Goal: Task Accomplishment & Management: Complete application form

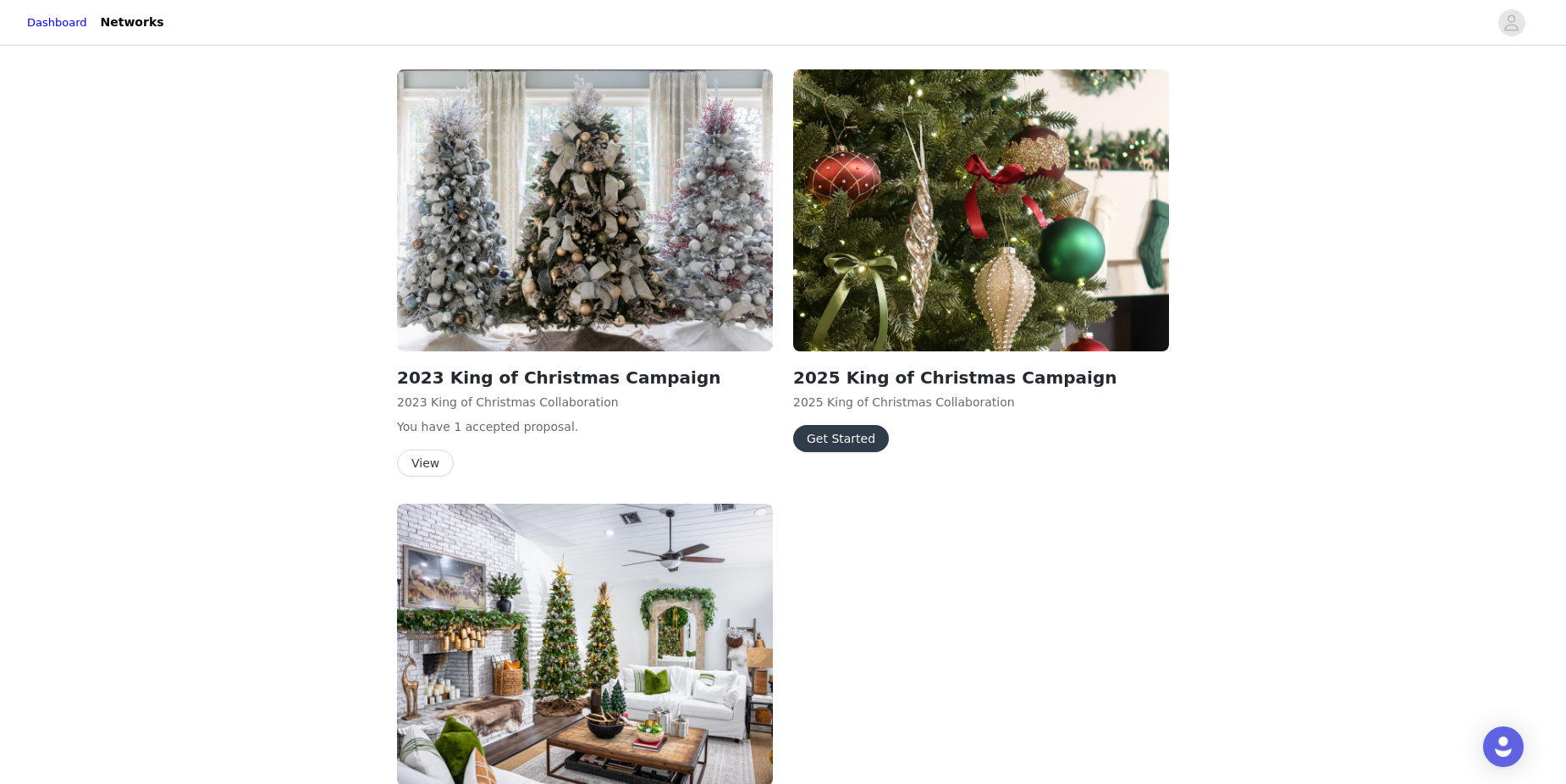
click at [841, 436] on button "Get Started" at bounding box center [841, 438] width 96 height 27
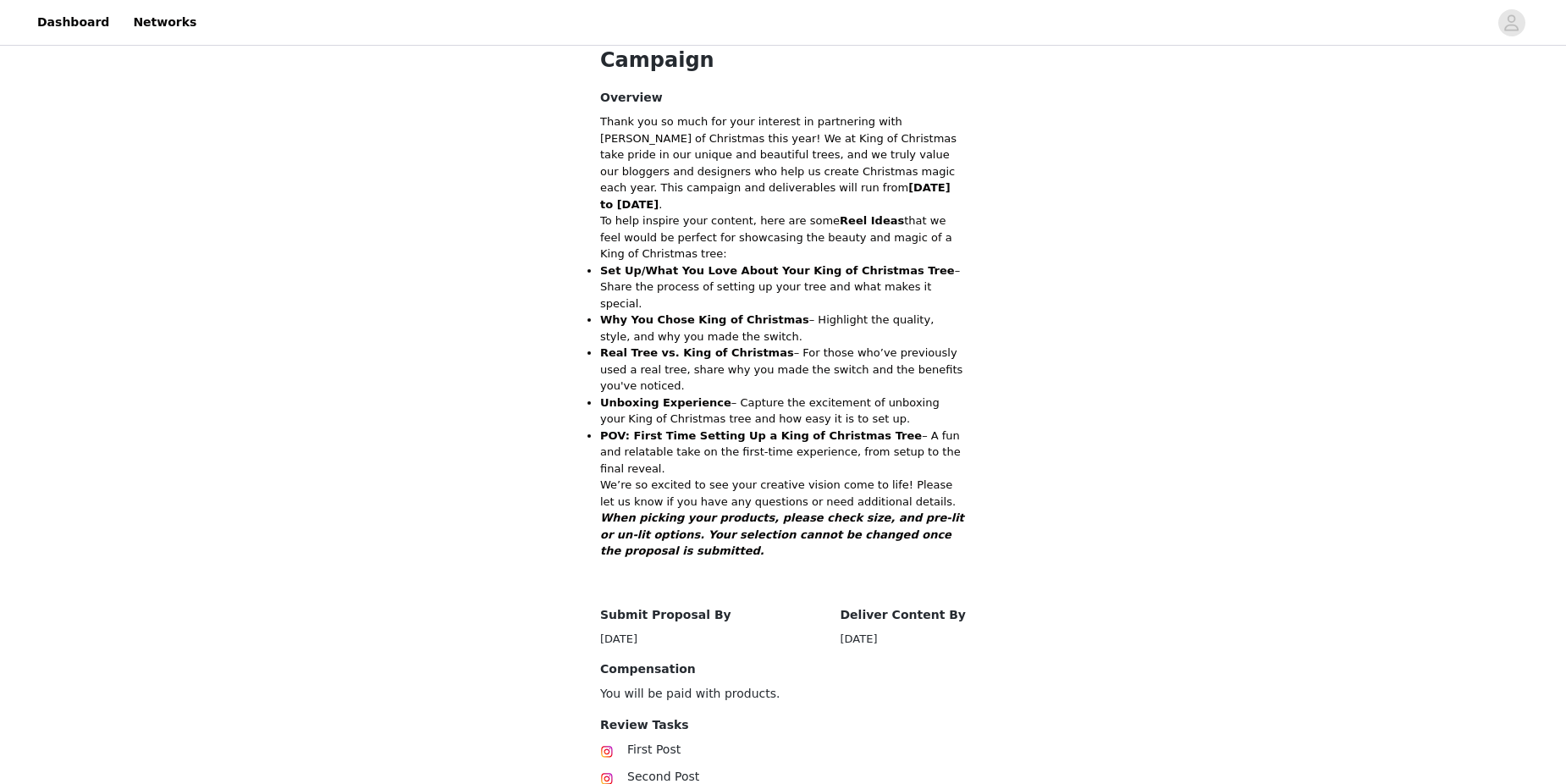
scroll to position [475, 0]
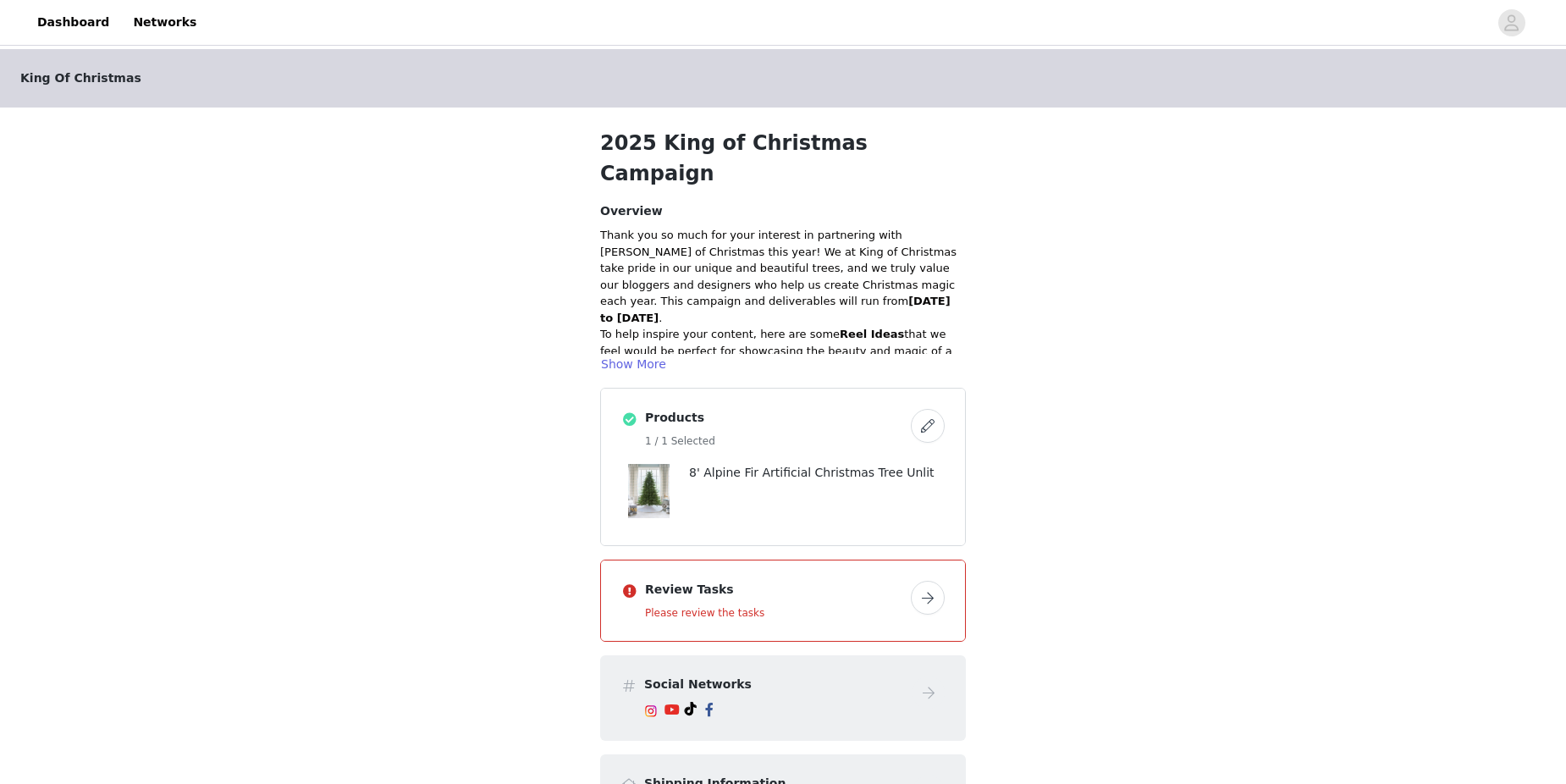
click at [930, 580] on button "button" at bounding box center [927, 597] width 34 height 34
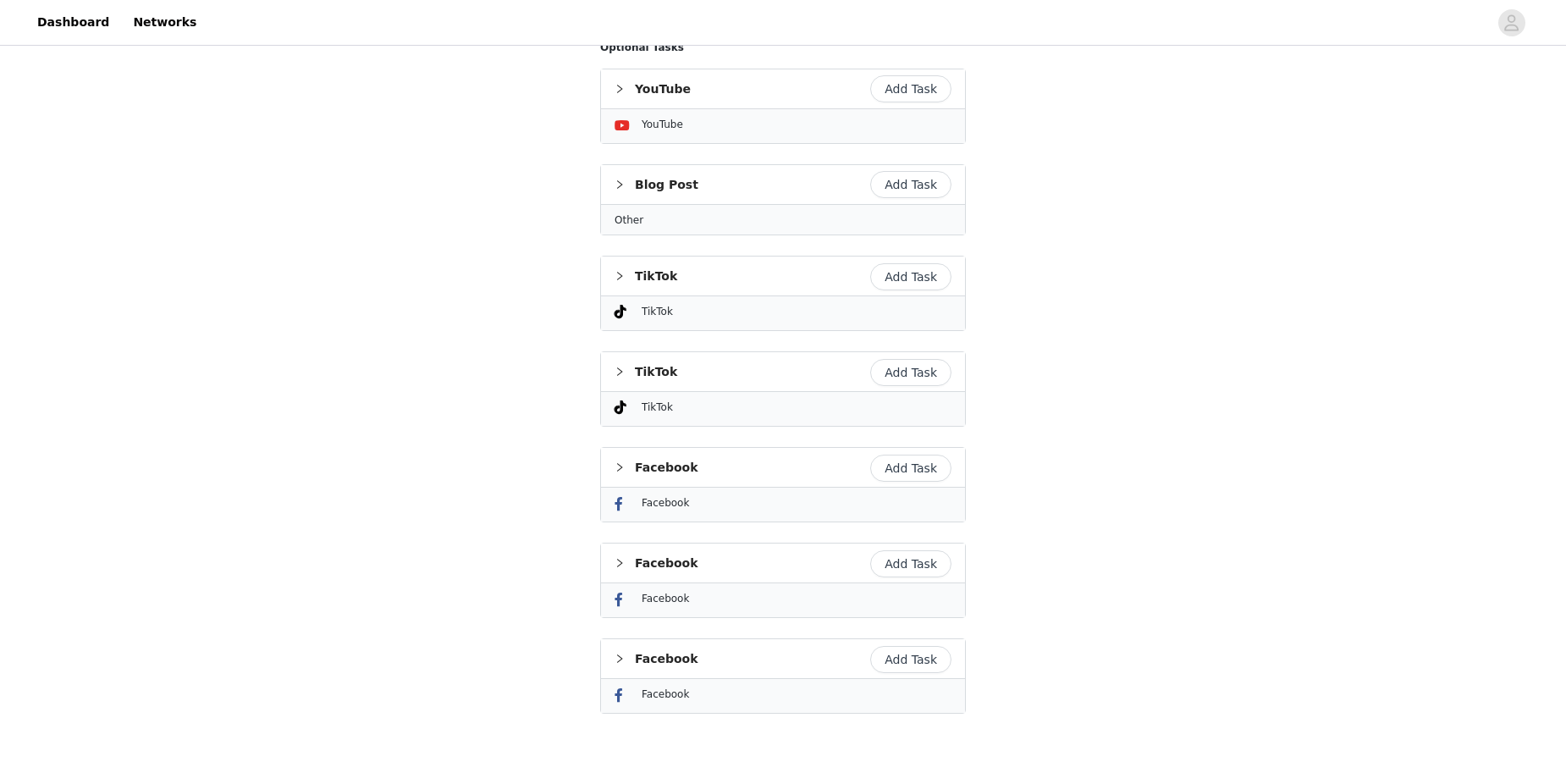
scroll to position [1545, 0]
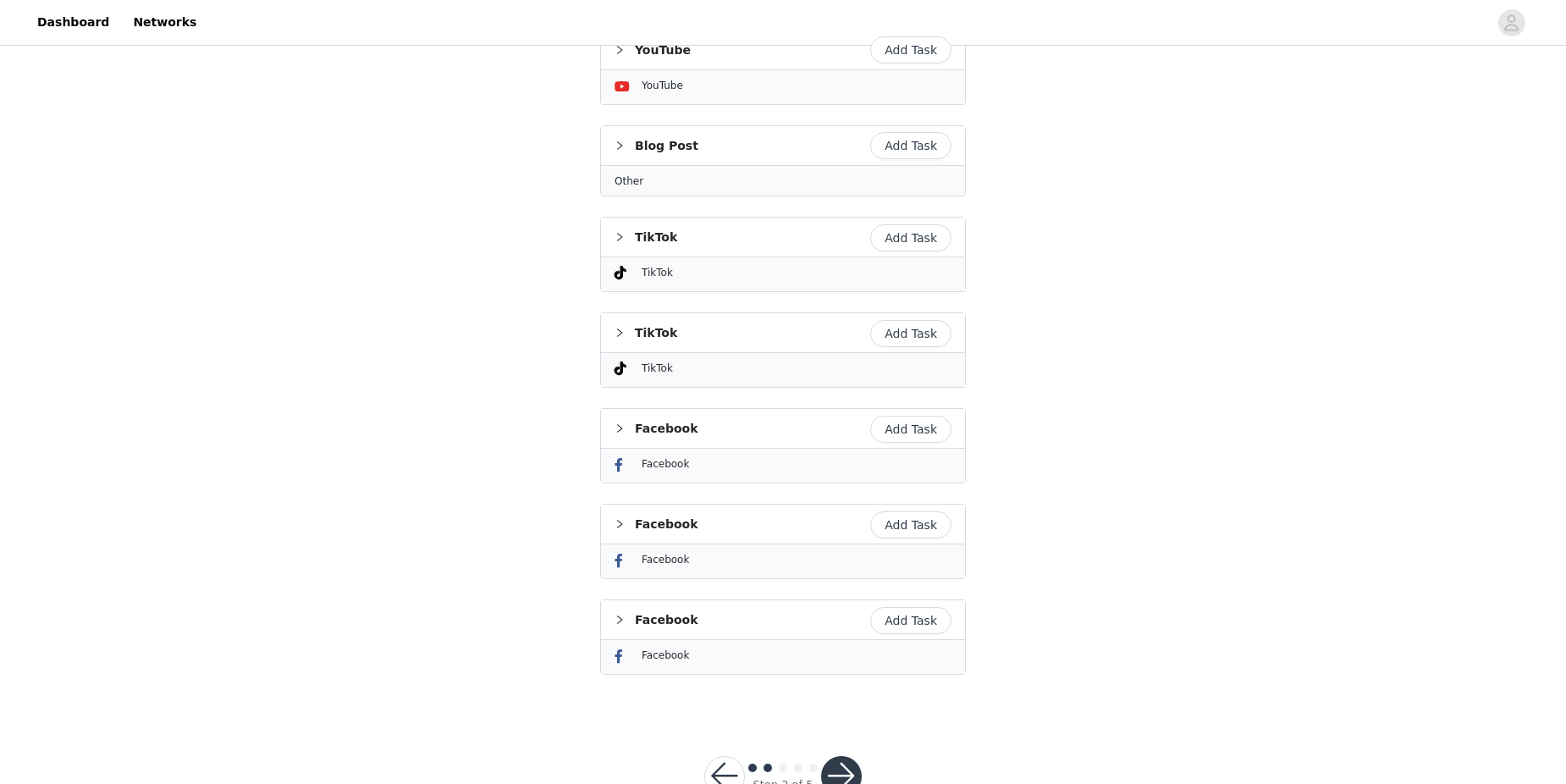
click at [852, 756] on button "button" at bounding box center [841, 775] width 40 height 40
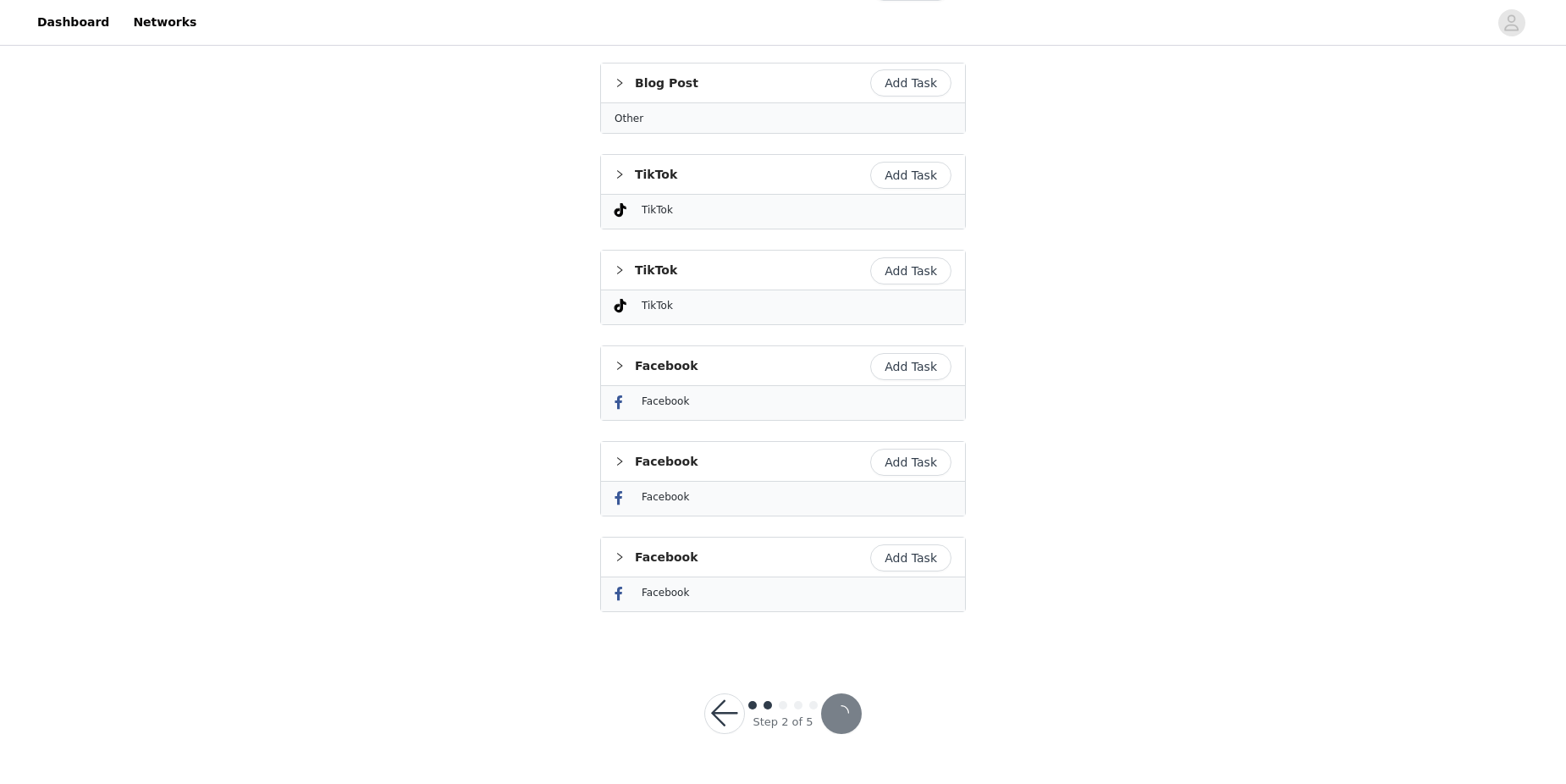
scroll to position [1482, 0]
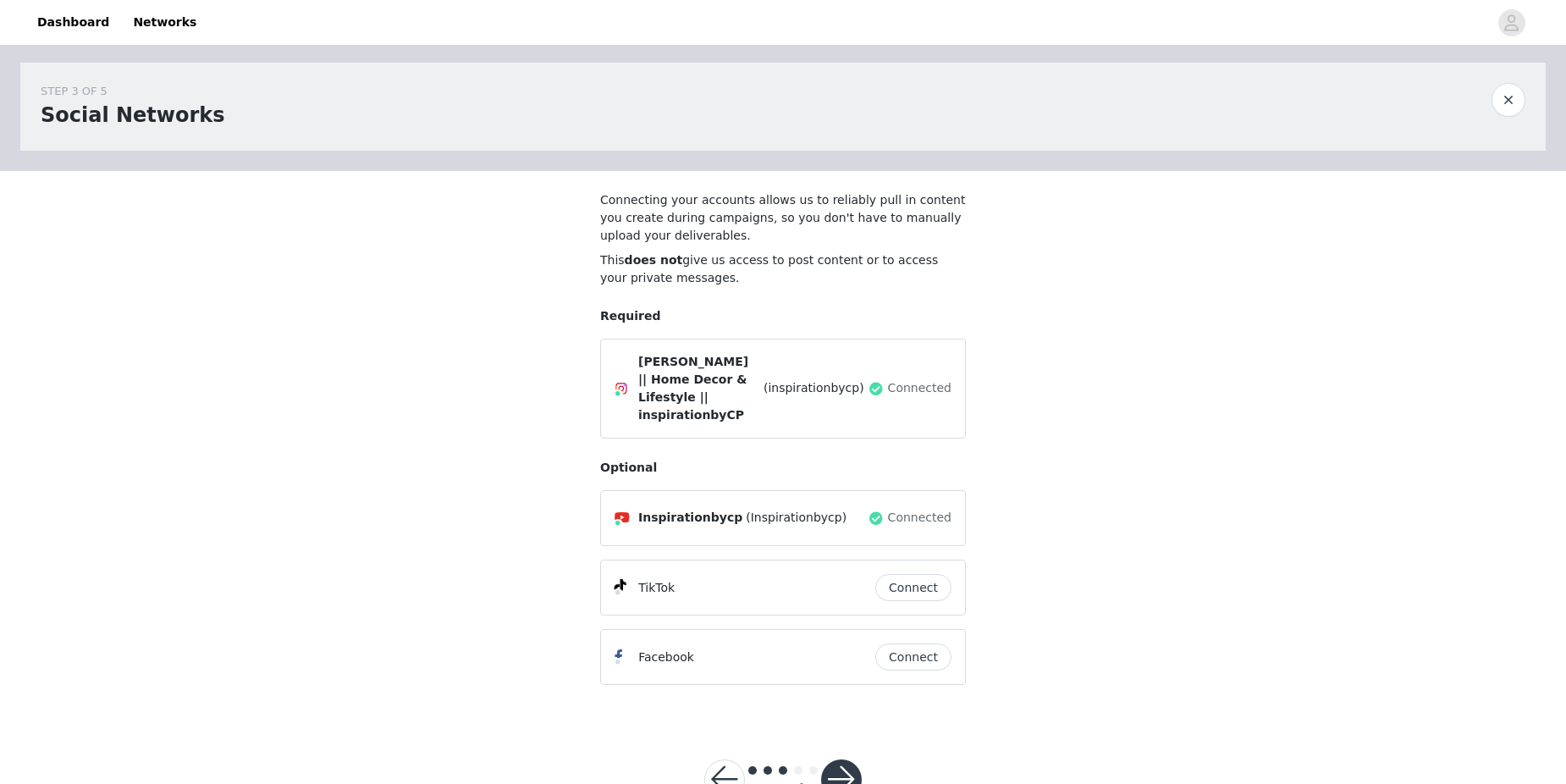
scroll to position [46, 0]
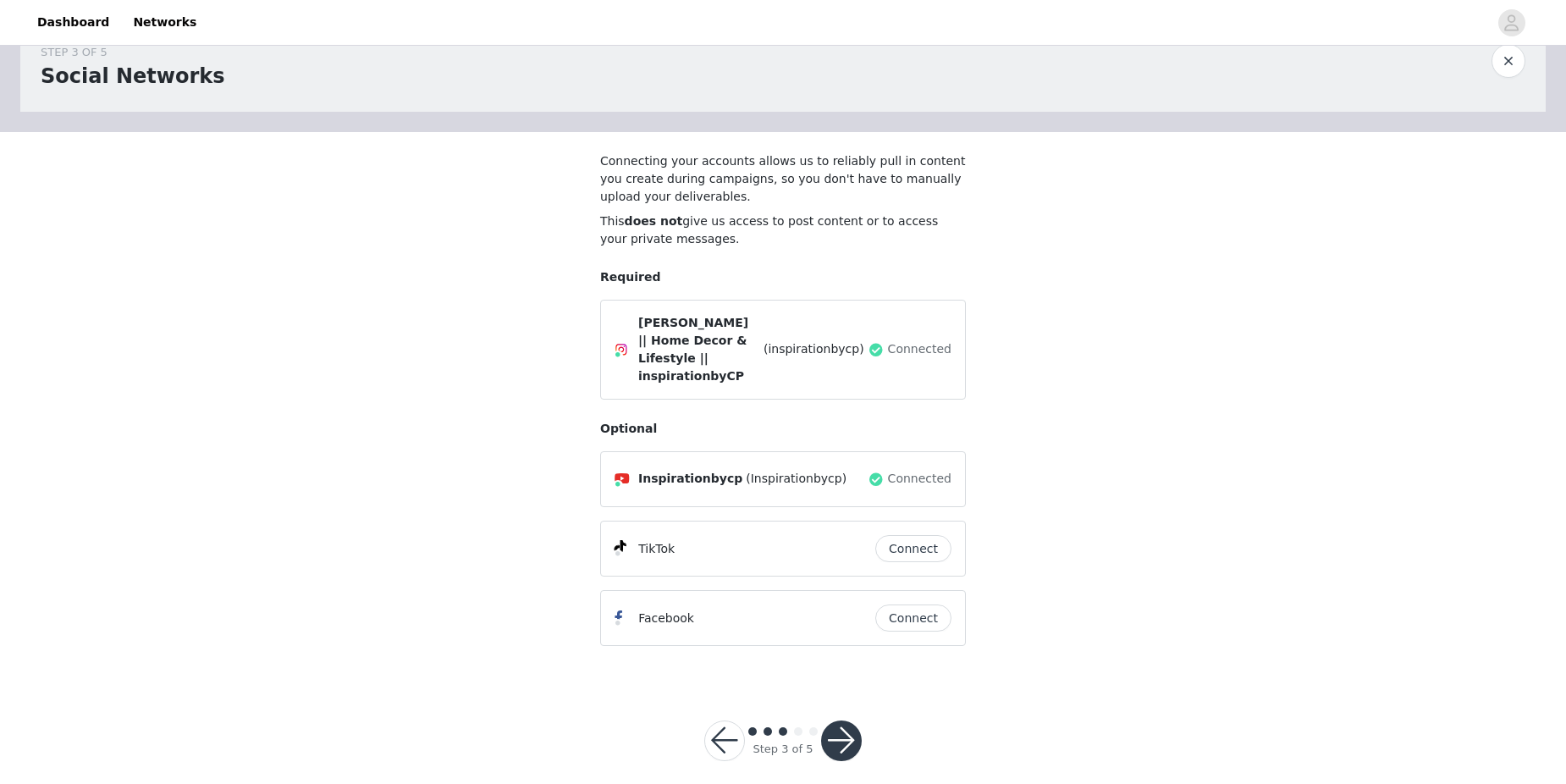
click at [840, 721] on button "button" at bounding box center [841, 740] width 40 height 40
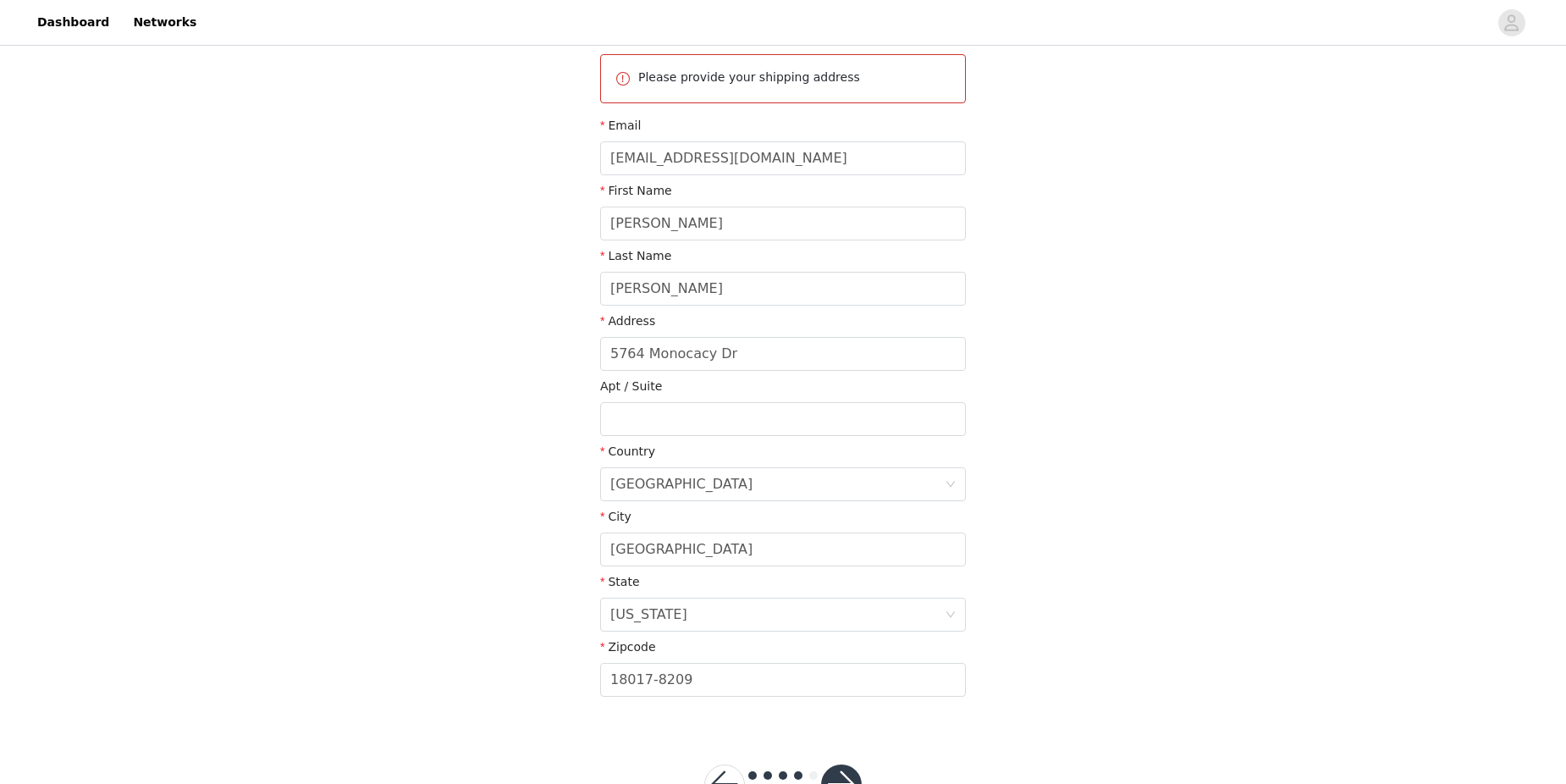
scroll to position [254, 0]
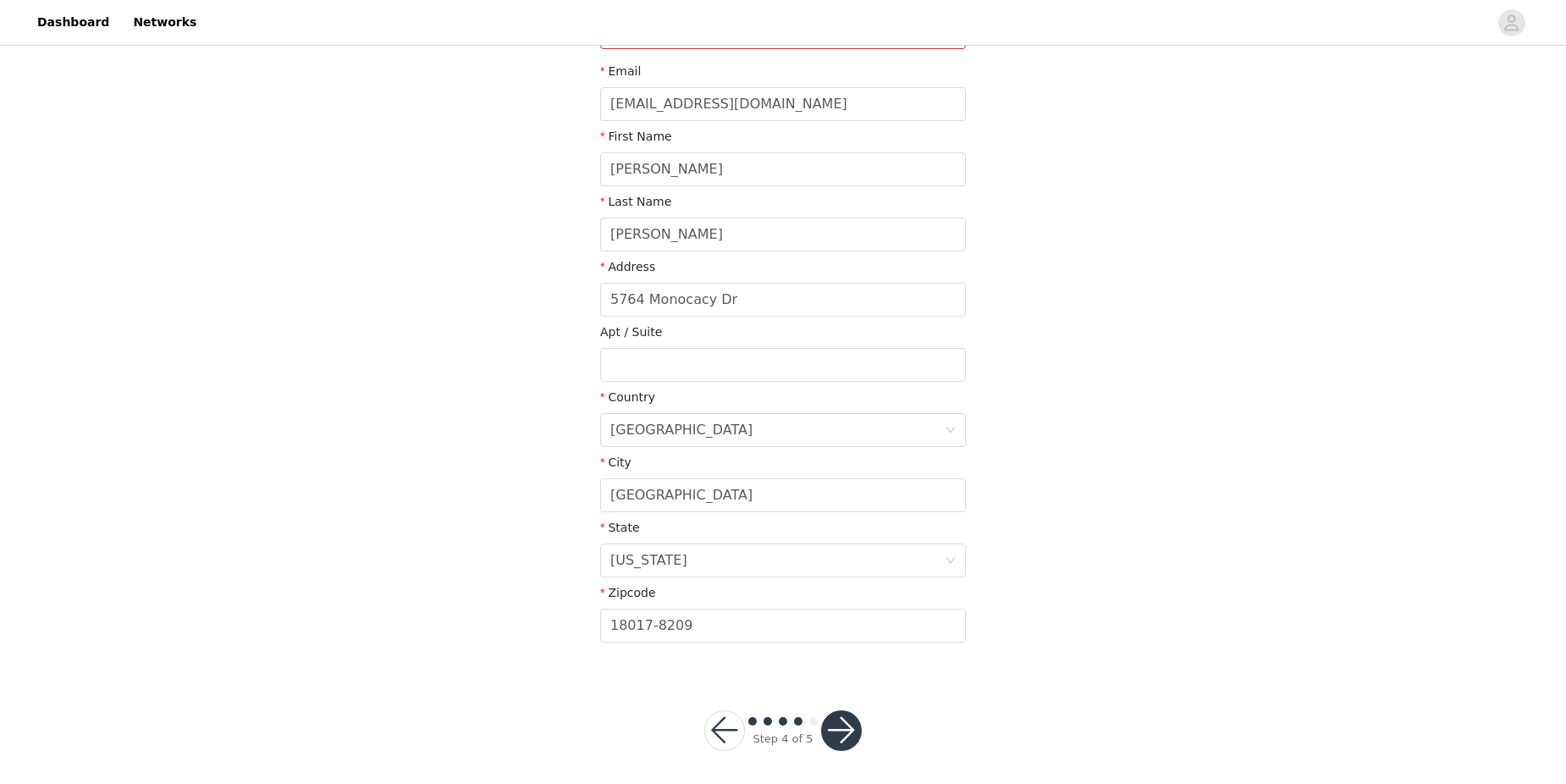
click at [843, 727] on button "button" at bounding box center [841, 729] width 40 height 40
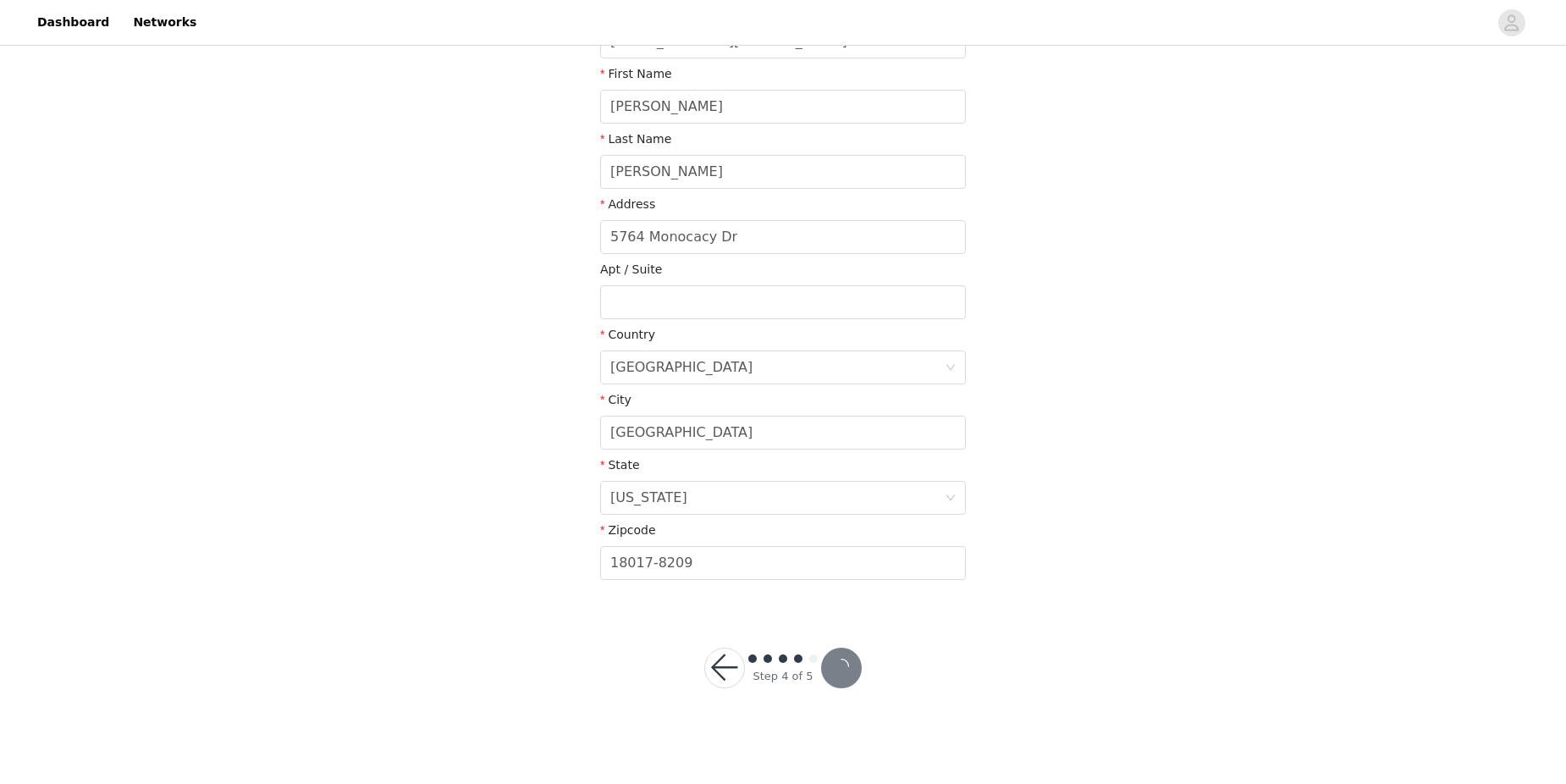
scroll to position [191, 0]
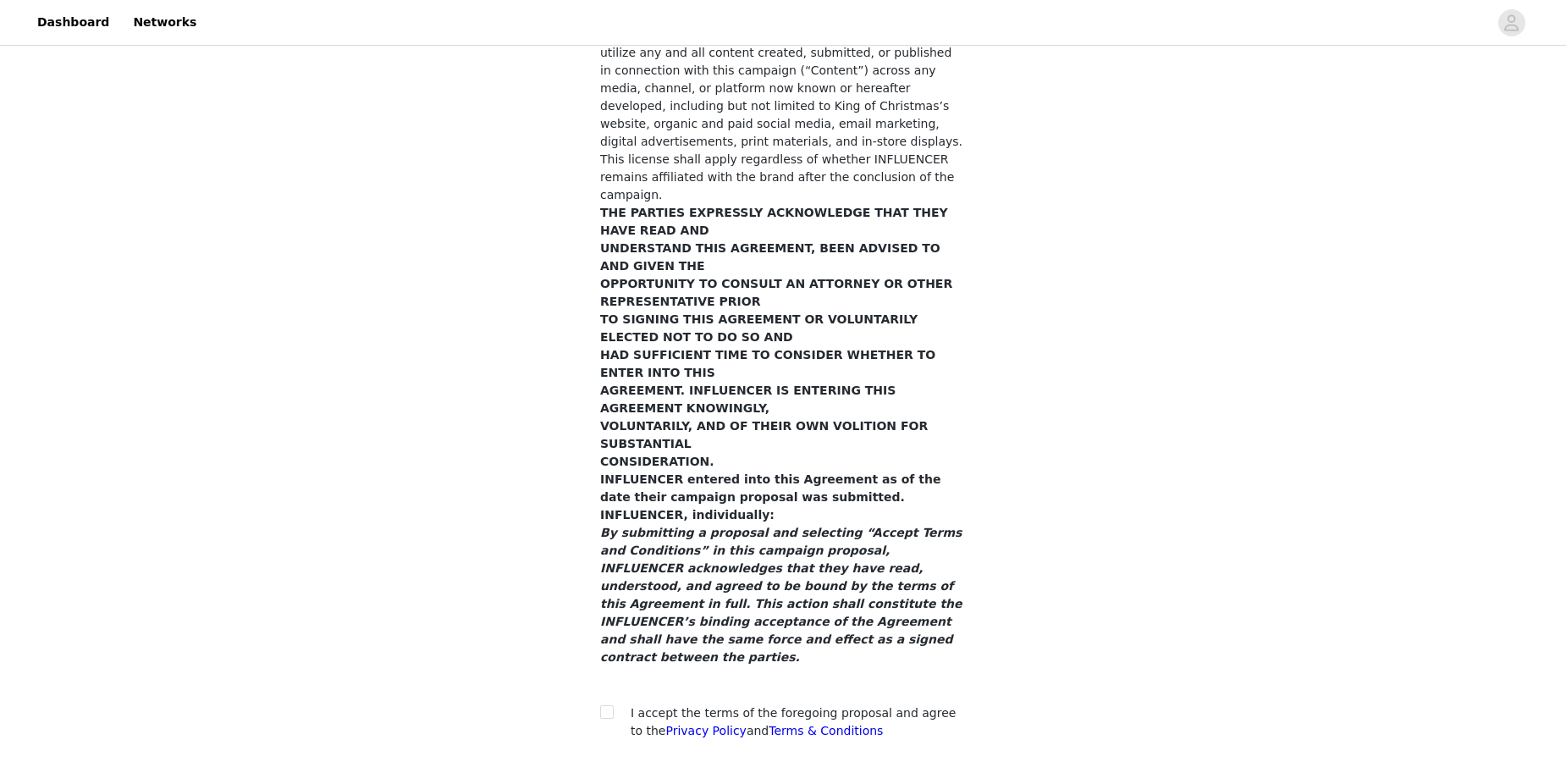
scroll to position [8643, 0]
click at [610, 704] on input "checkbox" at bounding box center [606, 710] width 12 height 12
click at [606, 704] on input "checkbox" at bounding box center [606, 710] width 12 height 12
checkbox input "true"
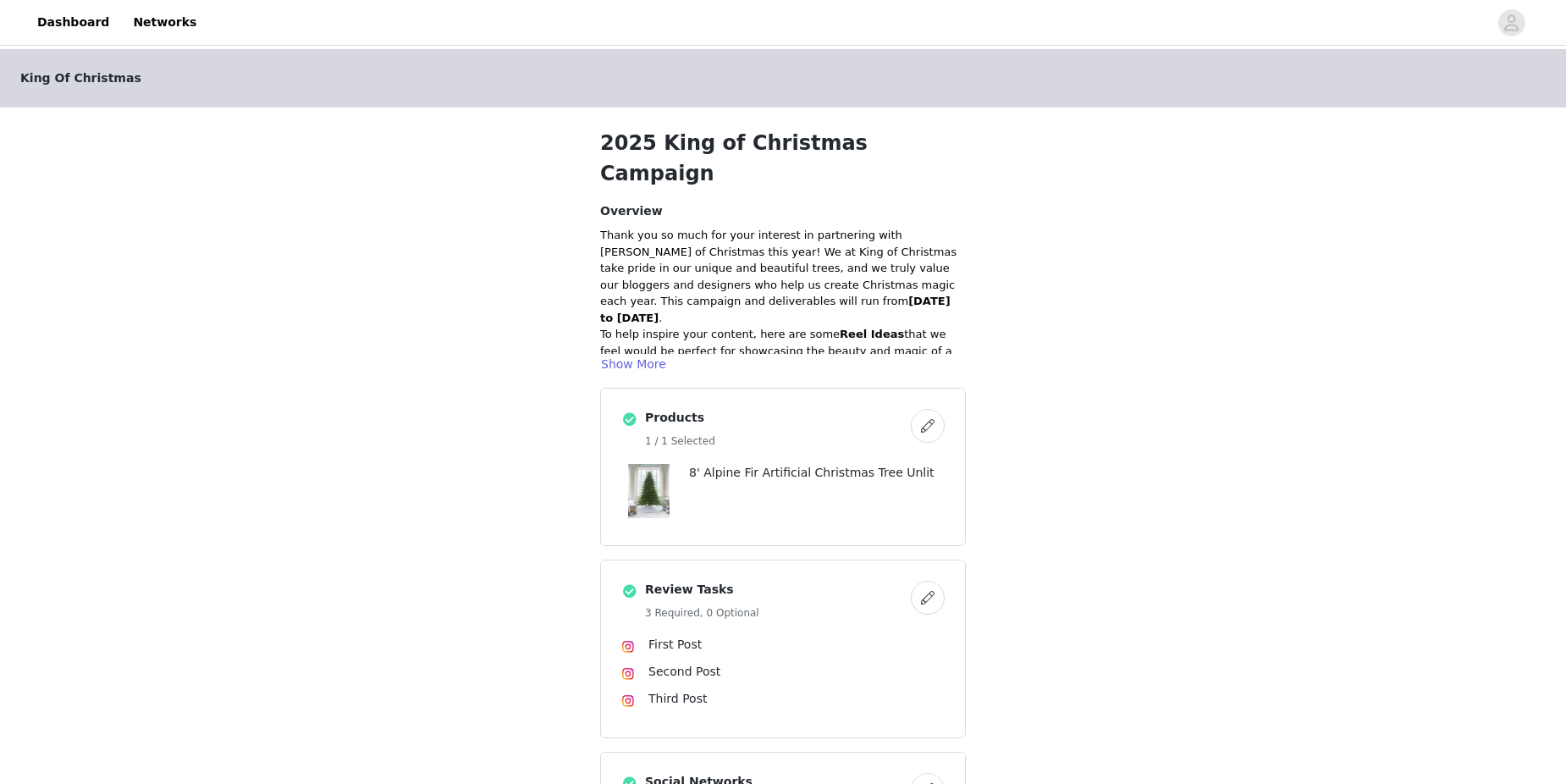
click at [926, 409] on button "button" at bounding box center [927, 426] width 34 height 34
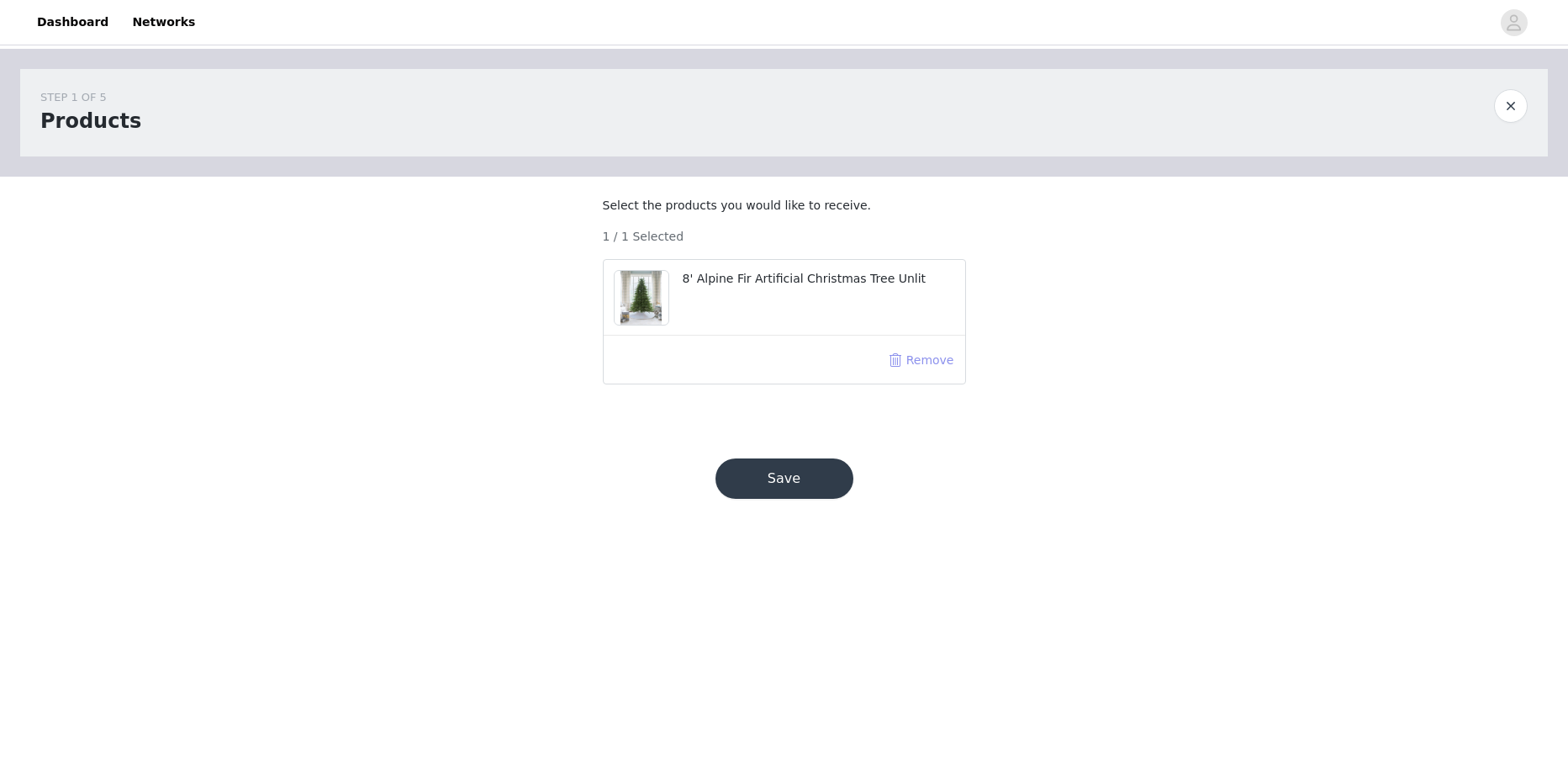
click at [915, 373] on button "Remove" at bounding box center [921, 360] width 67 height 27
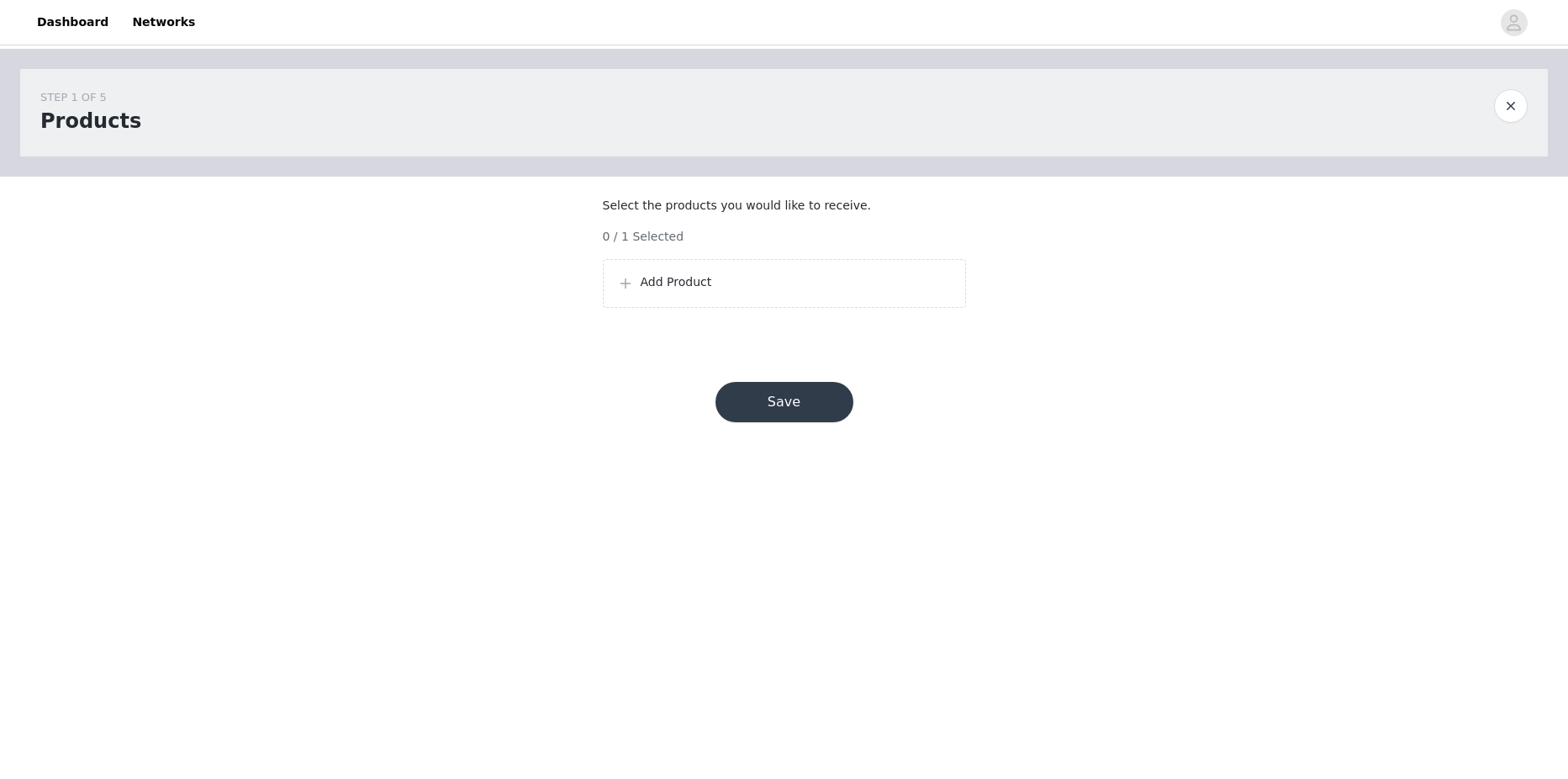
click at [736, 294] on div "Add Product" at bounding box center [785, 283] width 335 height 20
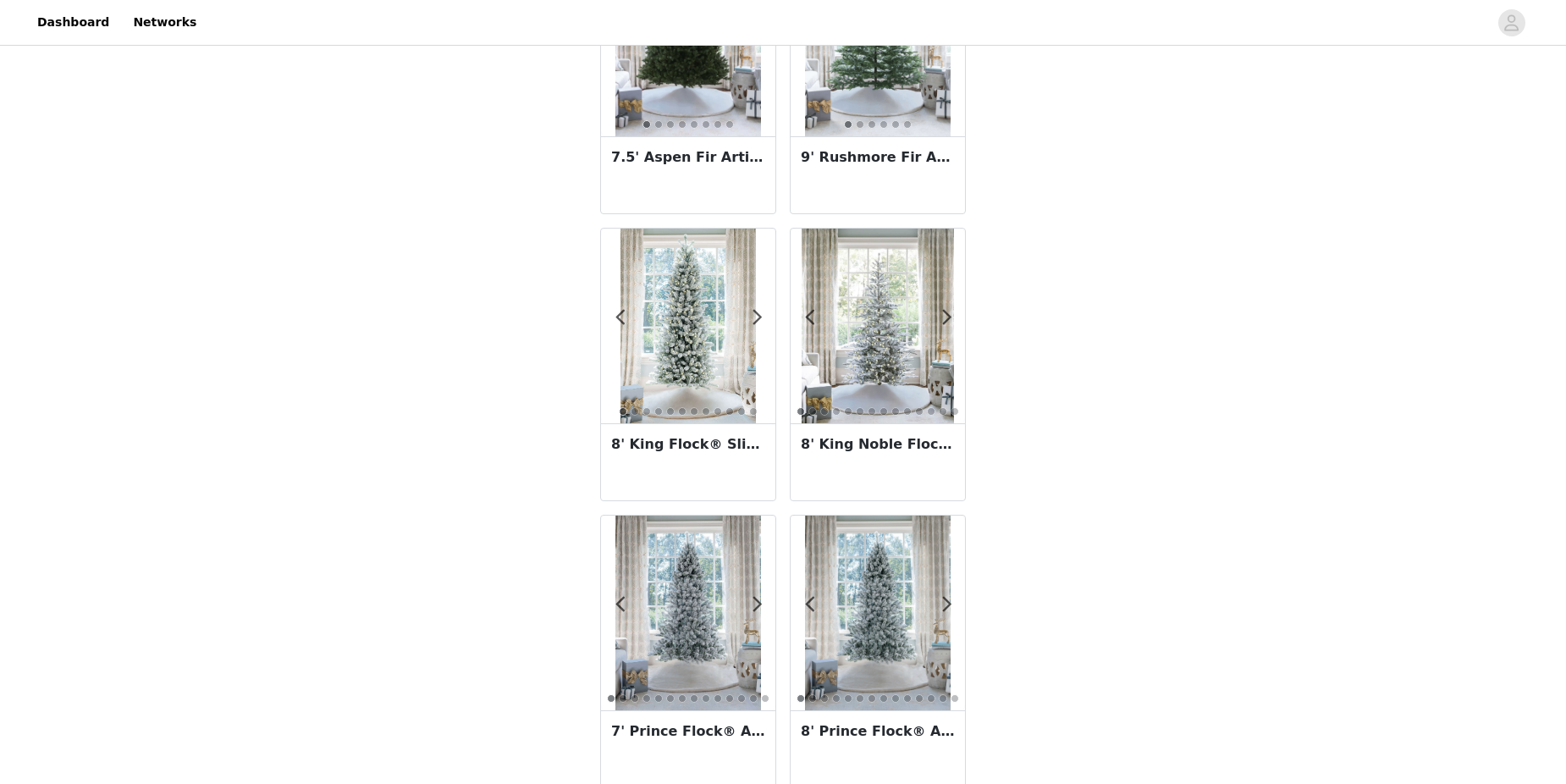
scroll to position [508, 0]
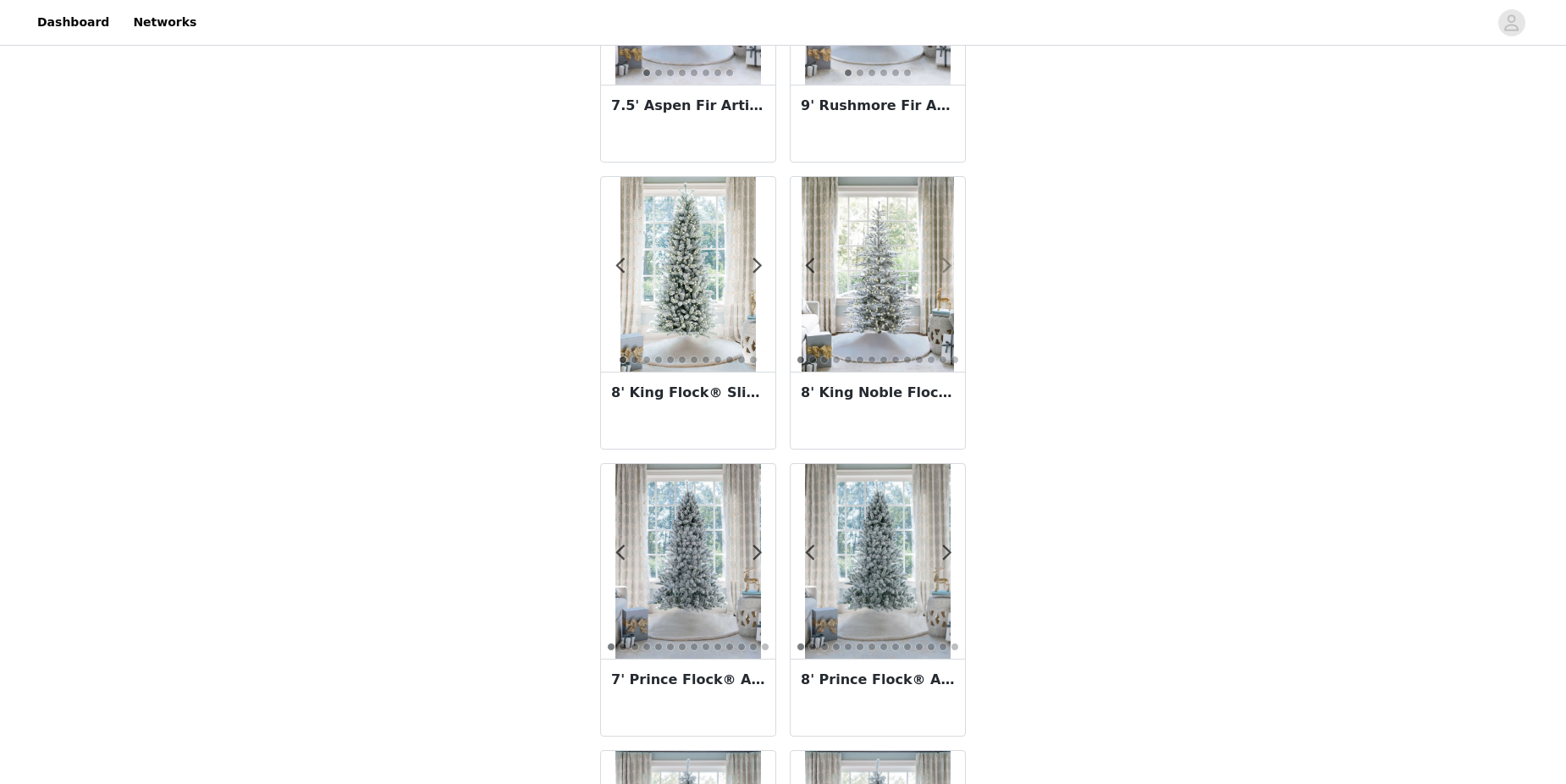
click at [940, 266] on div at bounding box center [936, 273] width 17 height 17
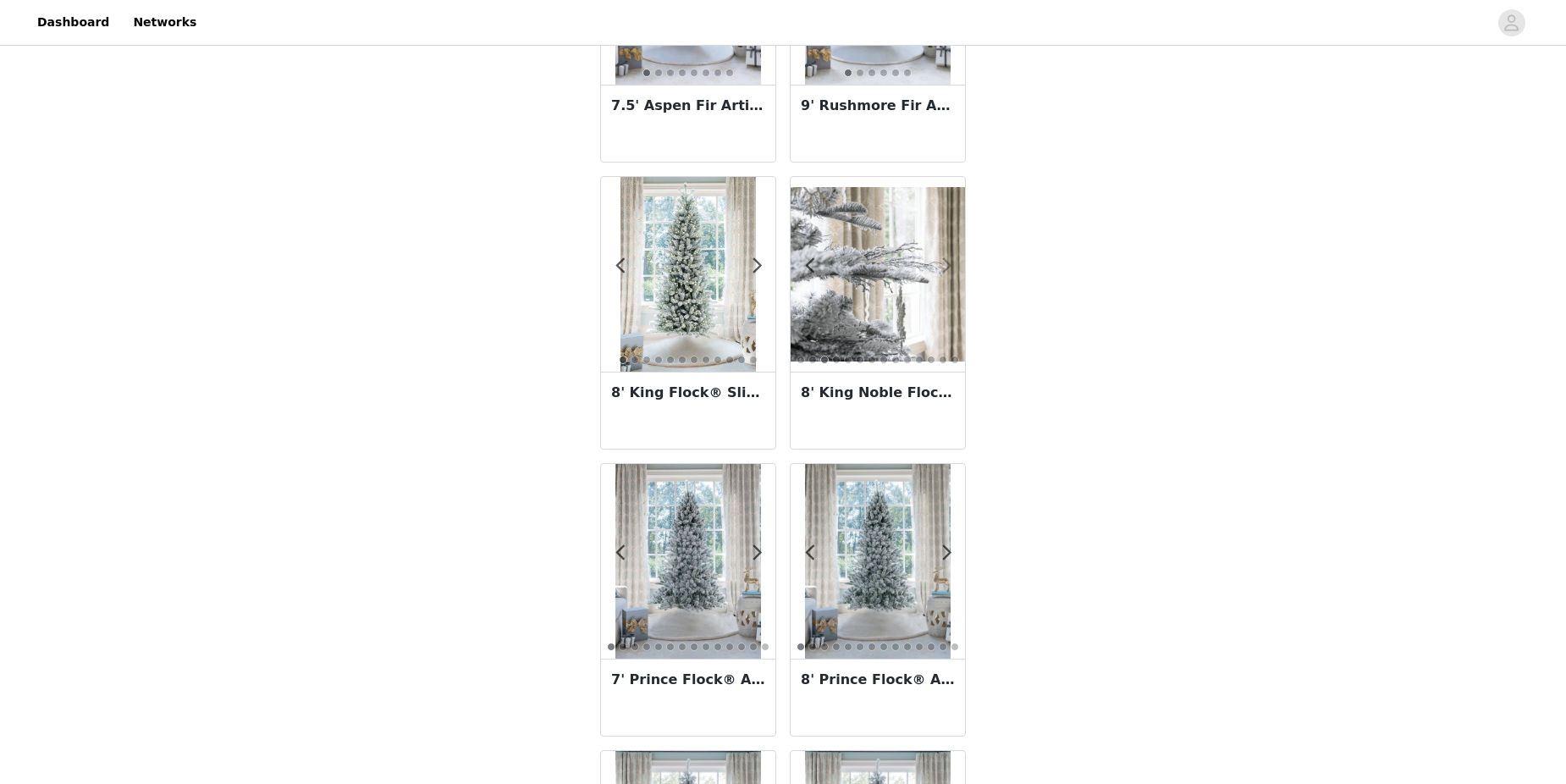
click at [940, 266] on div at bounding box center [936, 273] width 17 height 17
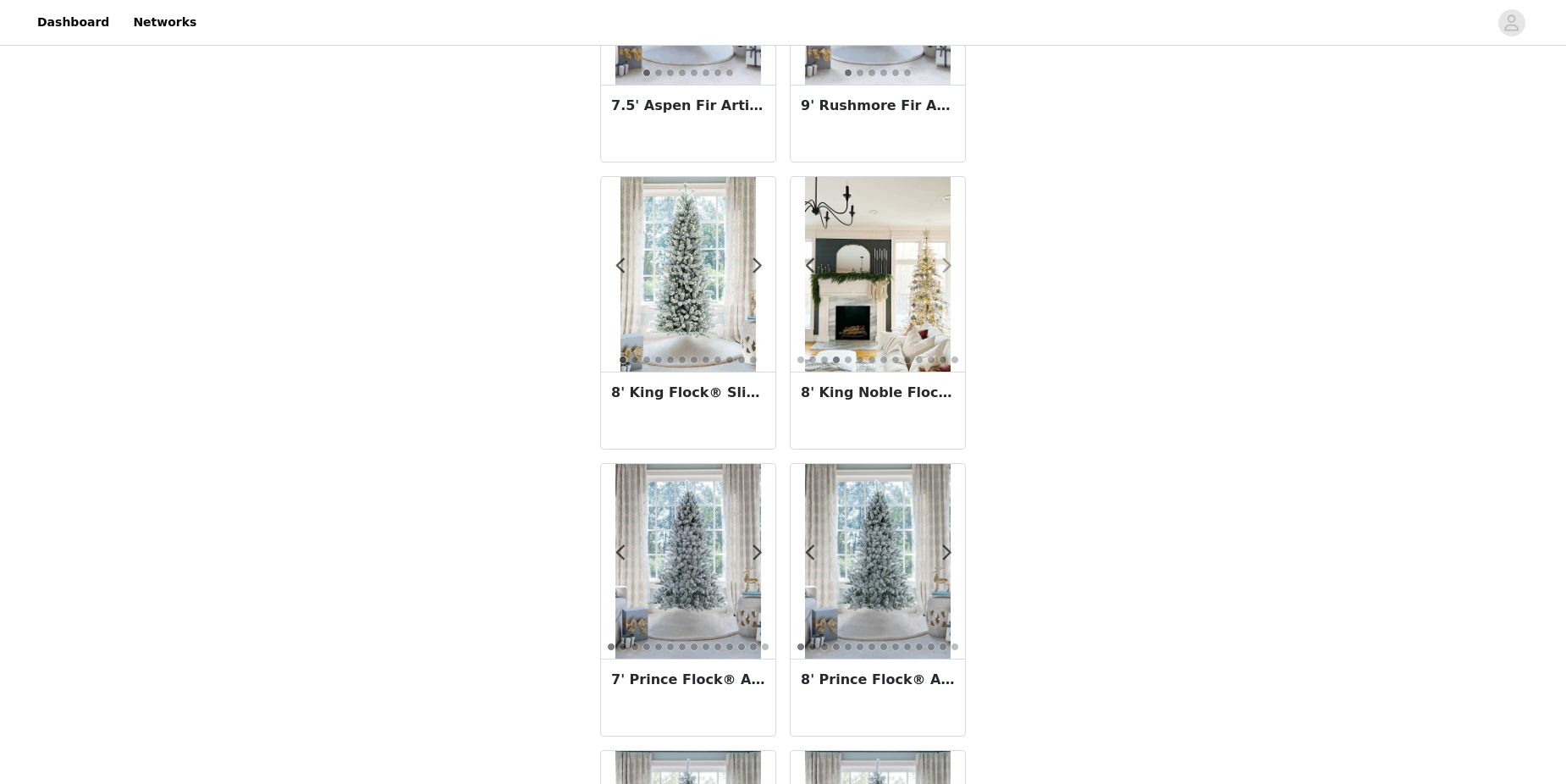
click at [940, 266] on div at bounding box center [936, 273] width 17 height 17
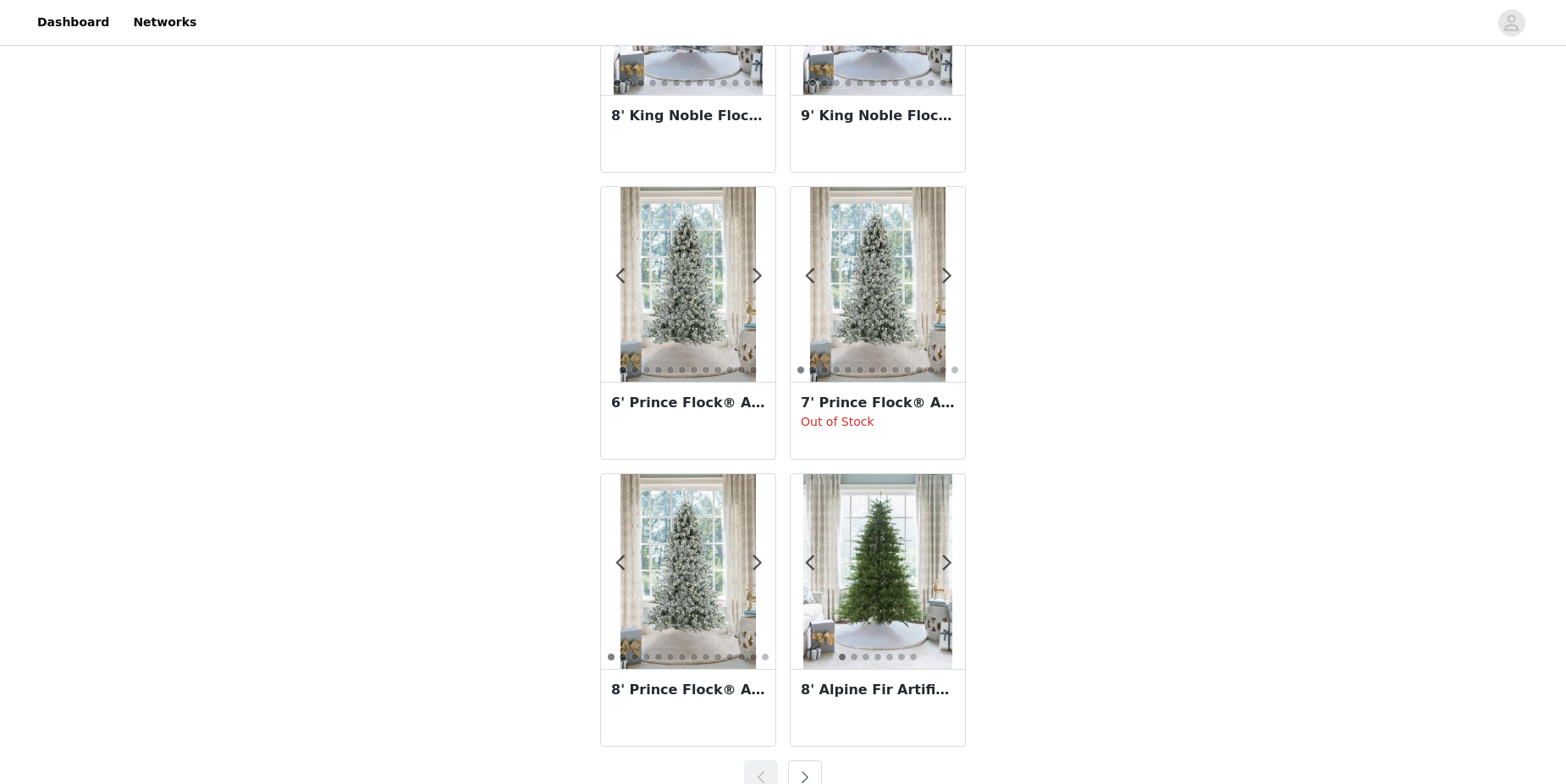
scroll to position [2823, 0]
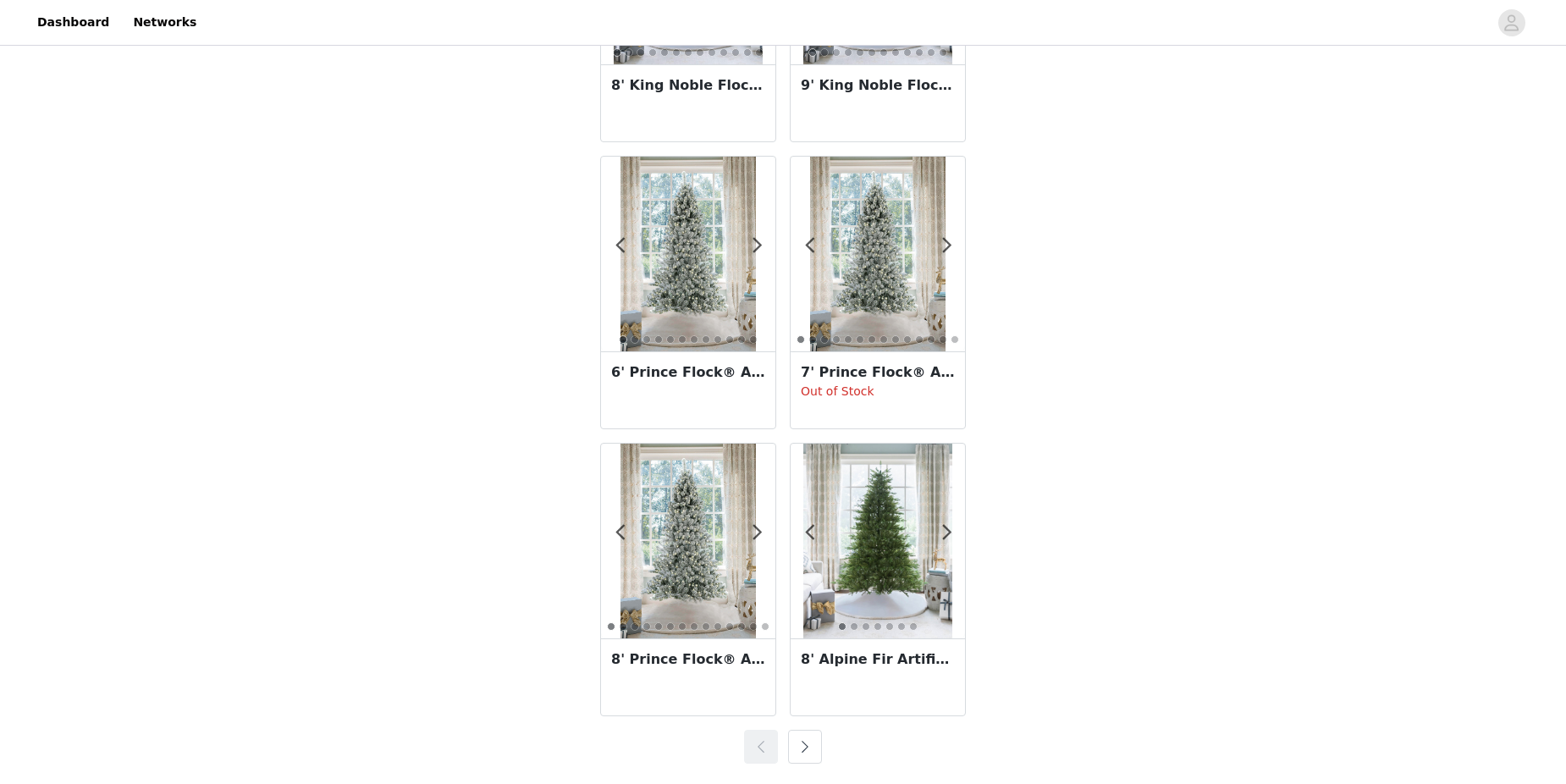
click at [807, 753] on button "button" at bounding box center [805, 746] width 34 height 34
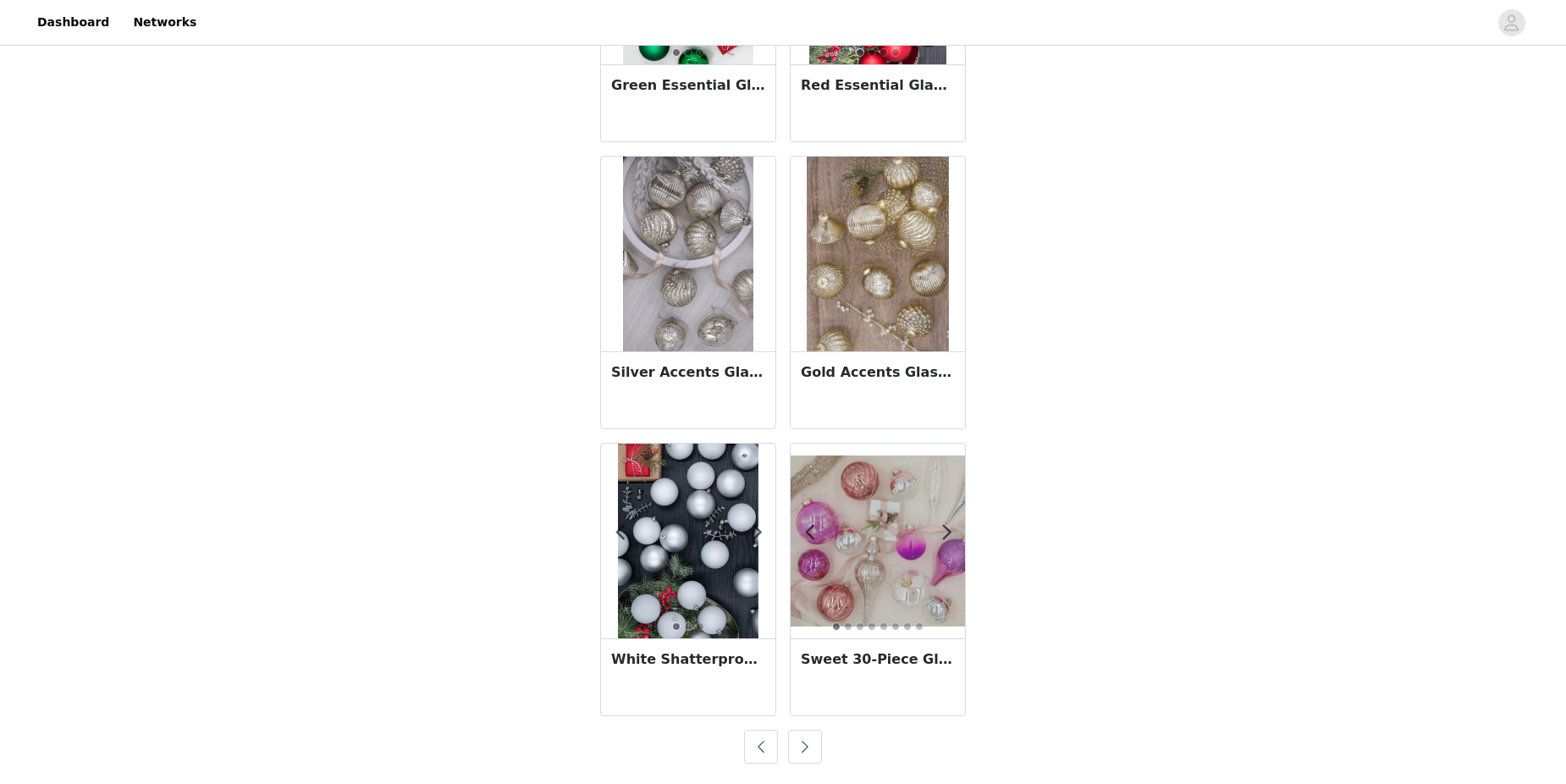
click at [756, 753] on button "button" at bounding box center [761, 746] width 34 height 34
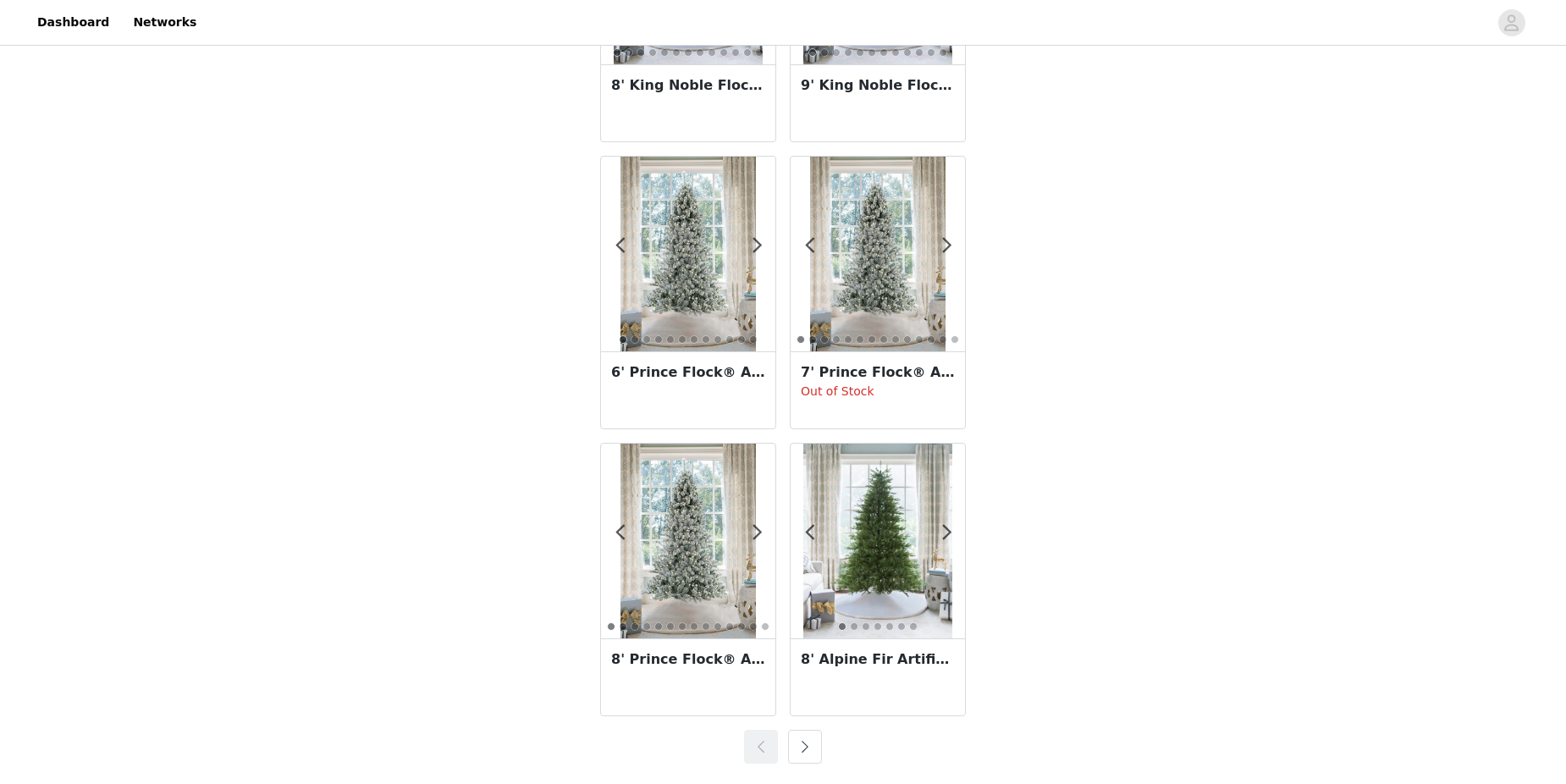
click at [873, 677] on div "8' Alpine Fir Artificial Christmas Tree Unlit" at bounding box center [878, 676] width 174 height 77
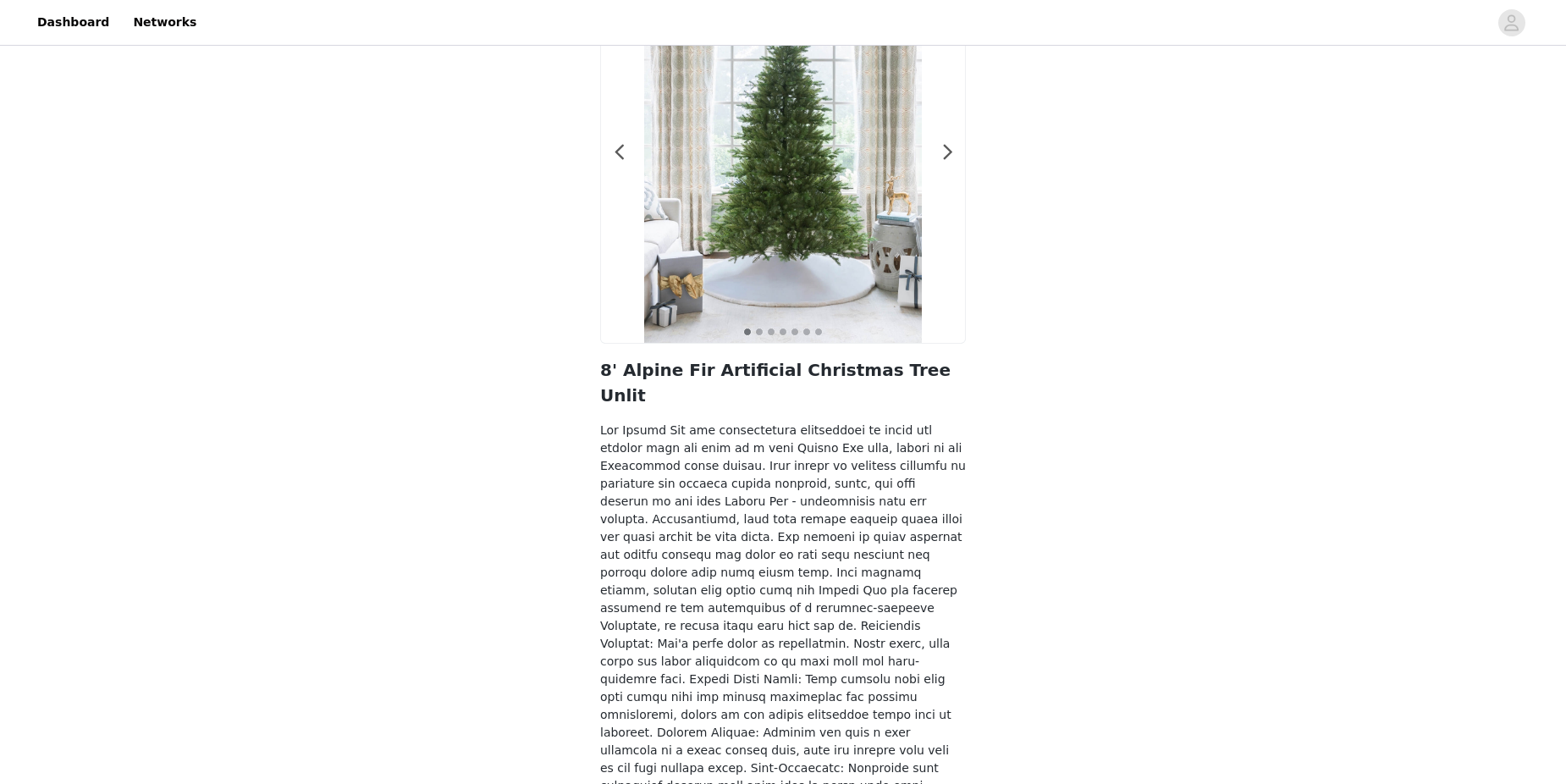
scroll to position [254, 0]
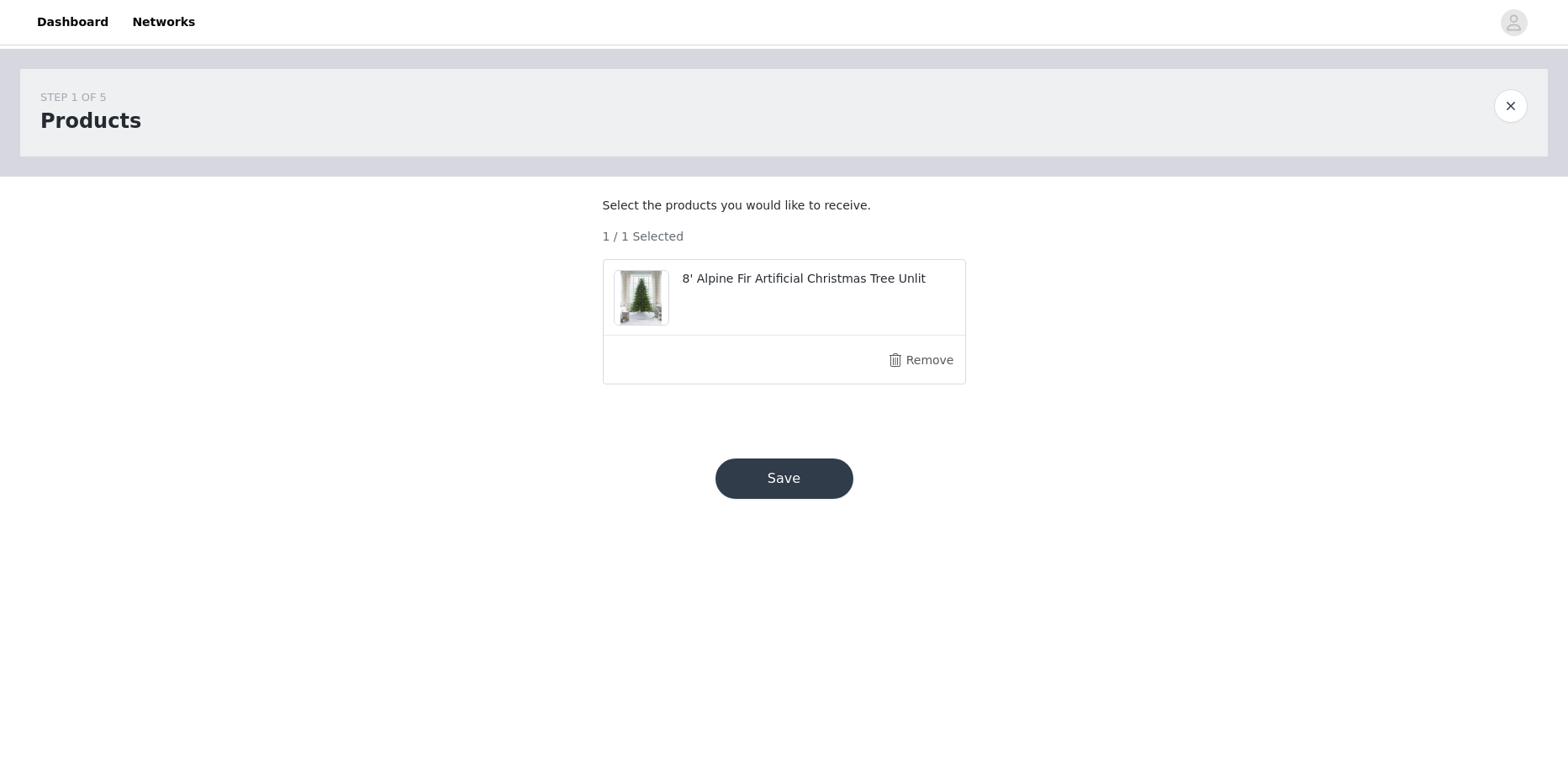
click at [803, 499] on button "Save" at bounding box center [785, 478] width 138 height 40
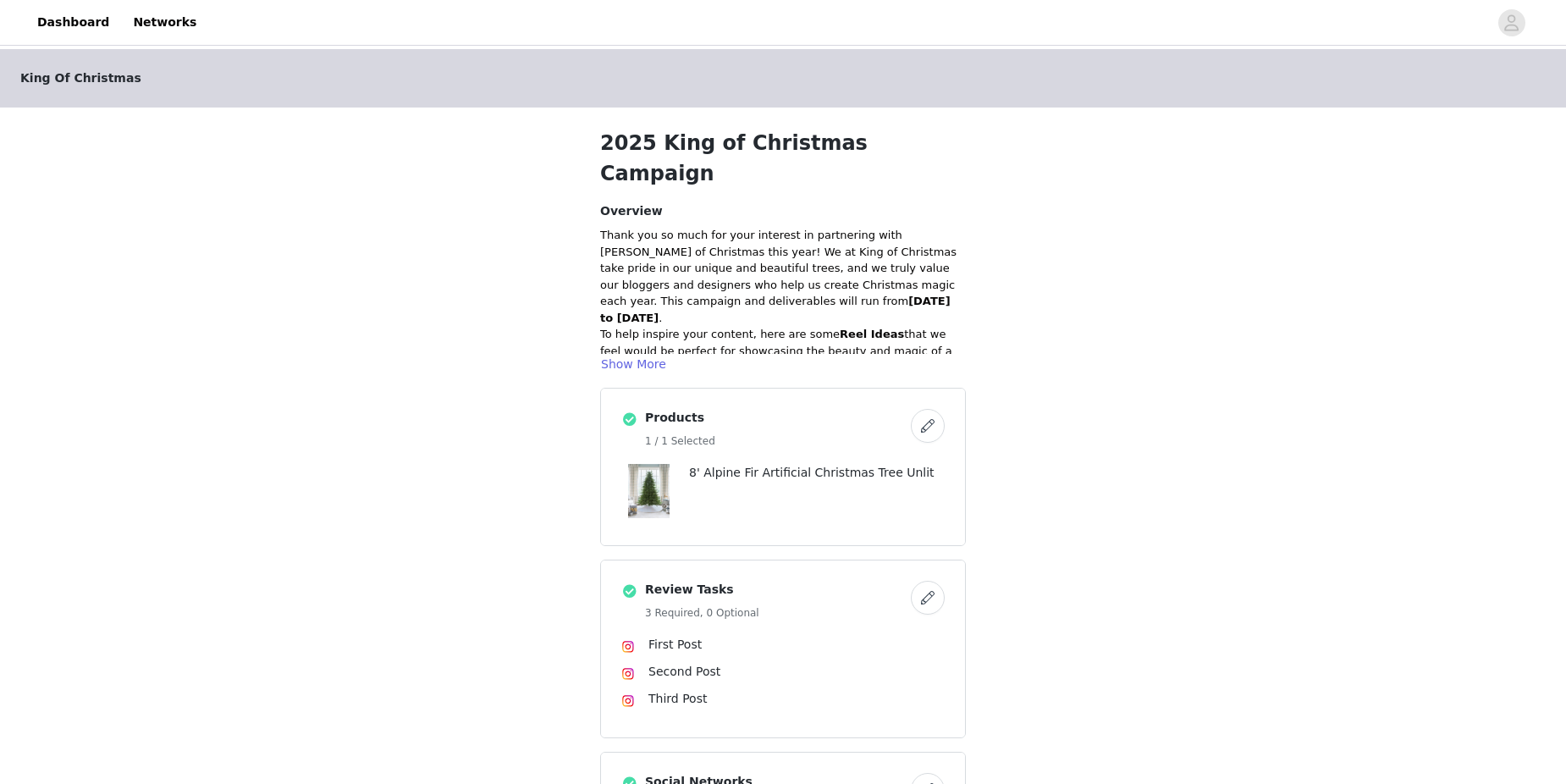
click at [1141, 637] on div "King Of Christmas 2025 King of Christmas Campaign Overview Thank you so much fo…" at bounding box center [783, 616] width 1566 height 1134
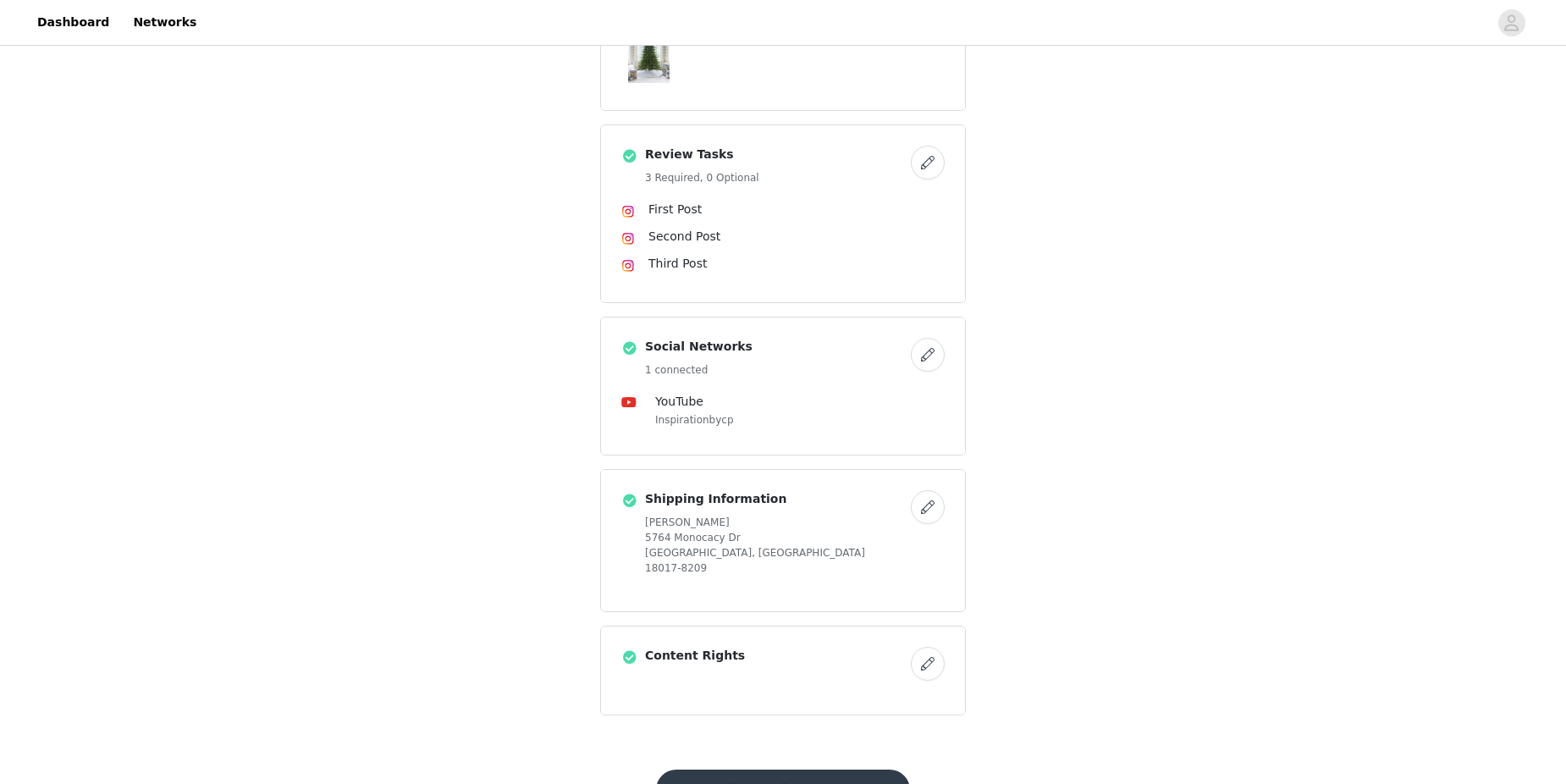
scroll to position [464, 0]
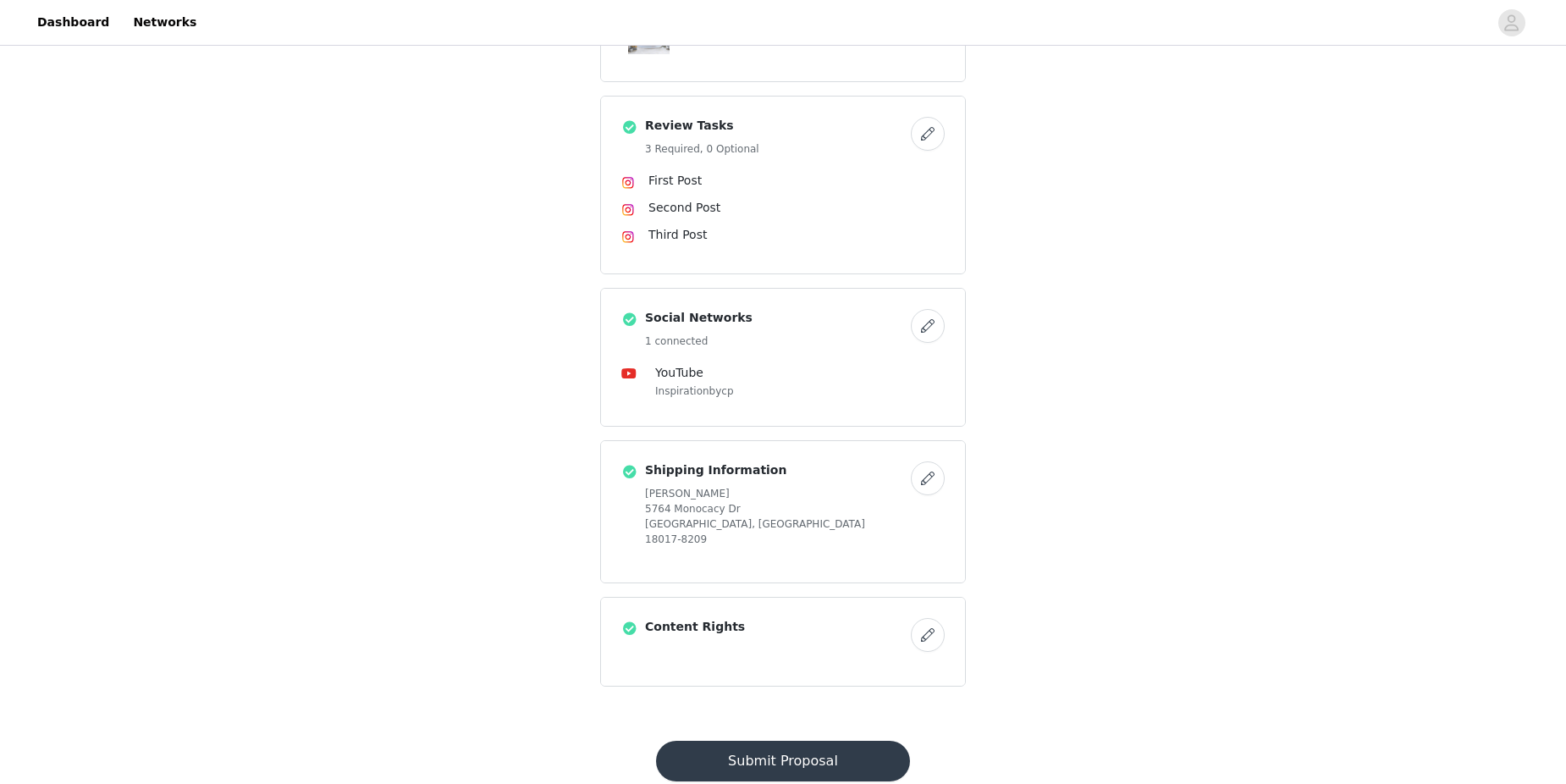
click at [815, 740] on button "Submit Proposal" at bounding box center [783, 760] width 253 height 40
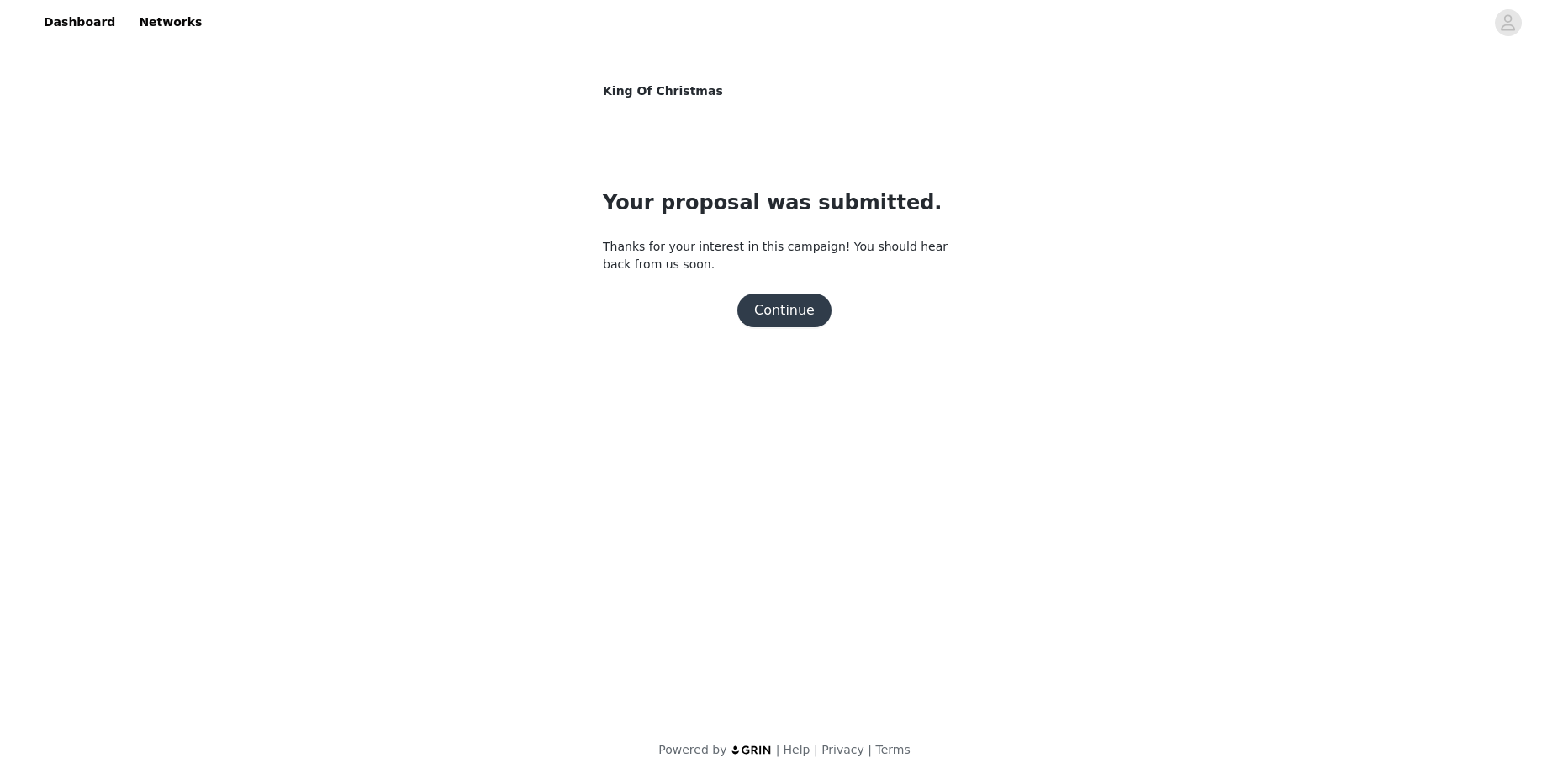
scroll to position [0, 0]
click at [802, 315] on button "Continue" at bounding box center [784, 310] width 94 height 34
